Goal: Transaction & Acquisition: Purchase product/service

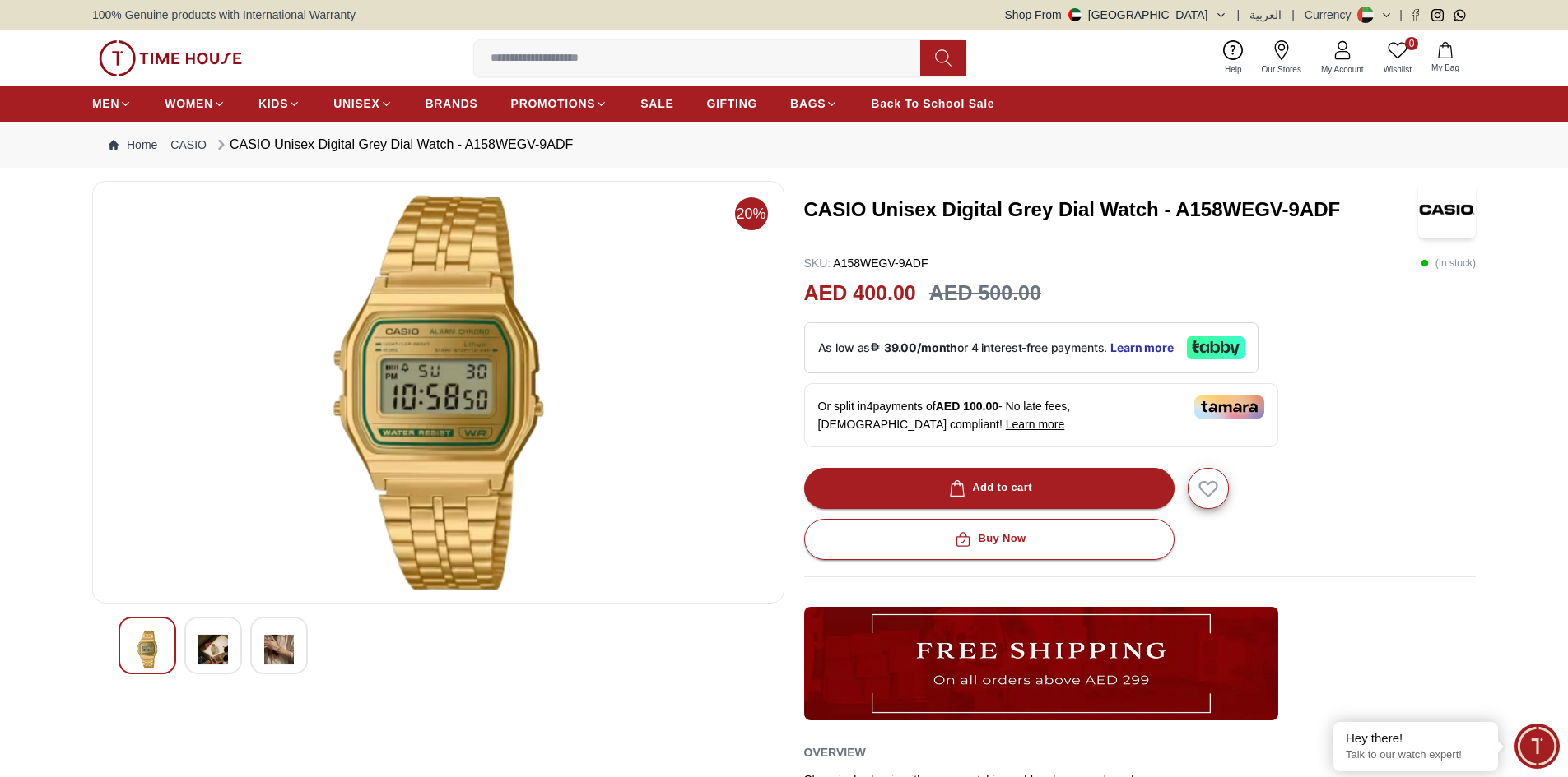
click at [780, 58] on input at bounding box center [703, 58] width 459 height 33
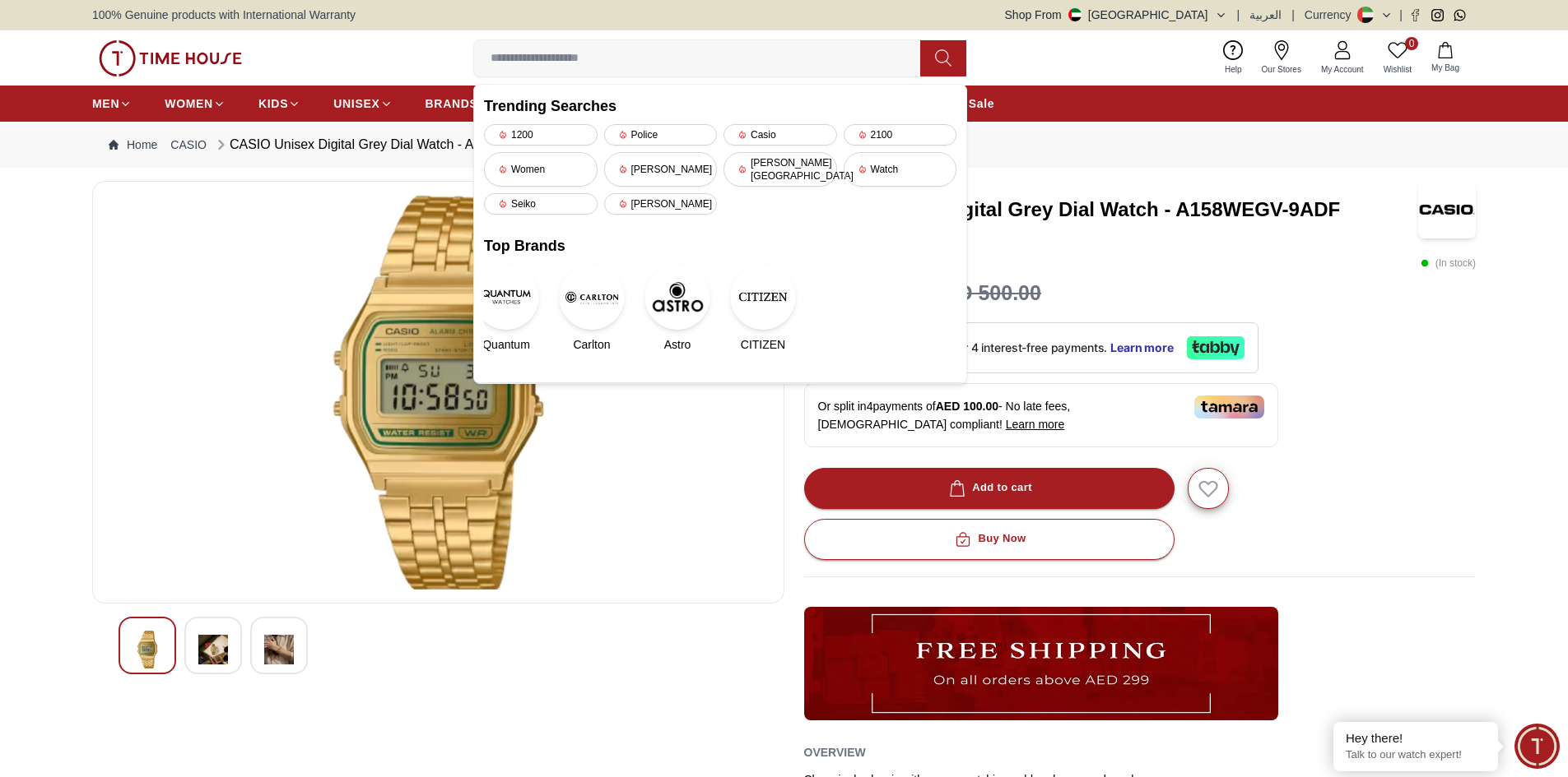
paste input "**********"
type input "**********"
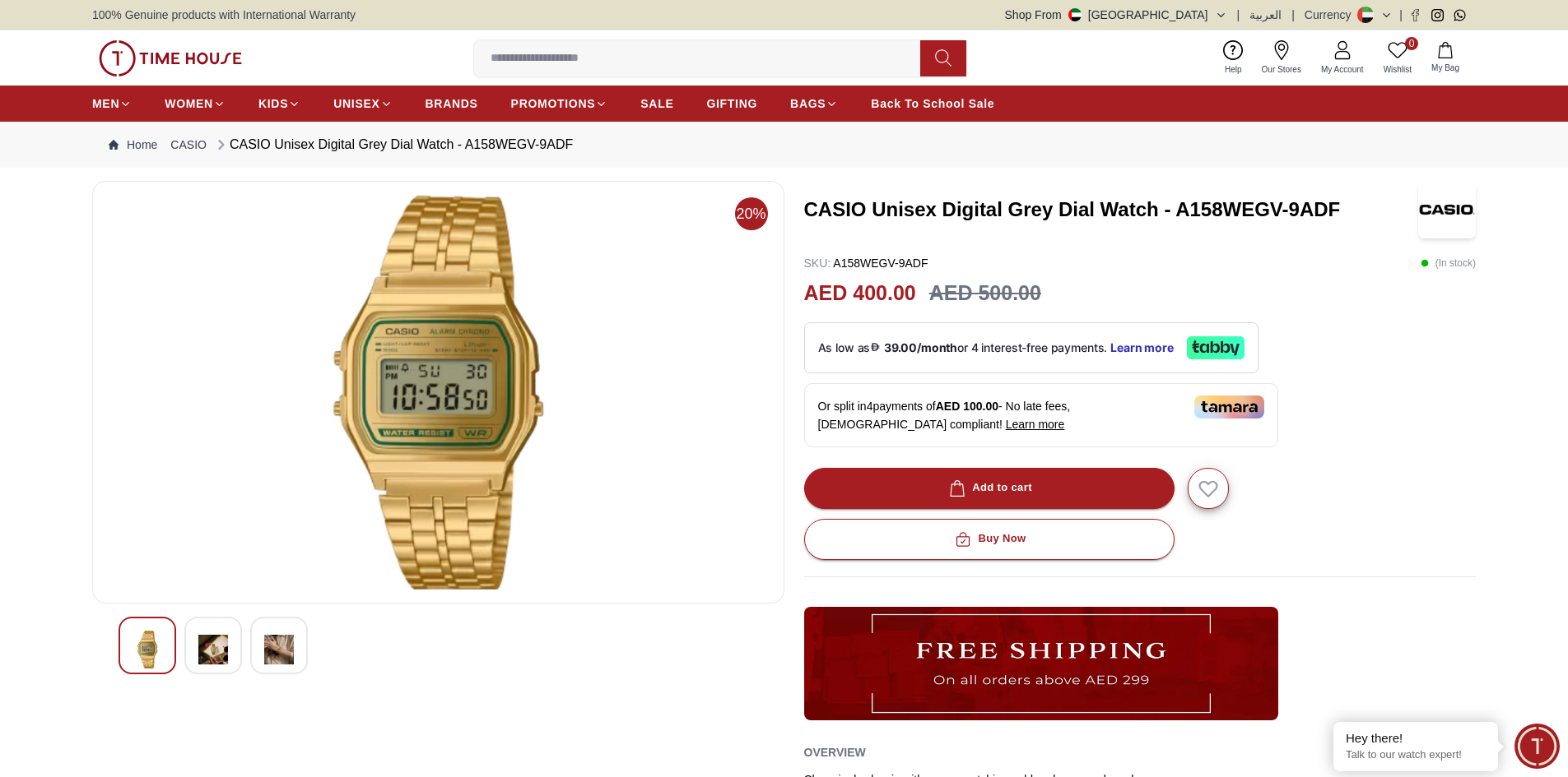
click at [284, 654] on img at bounding box center [279, 649] width 30 height 38
